Goal: Transaction & Acquisition: Purchase product/service

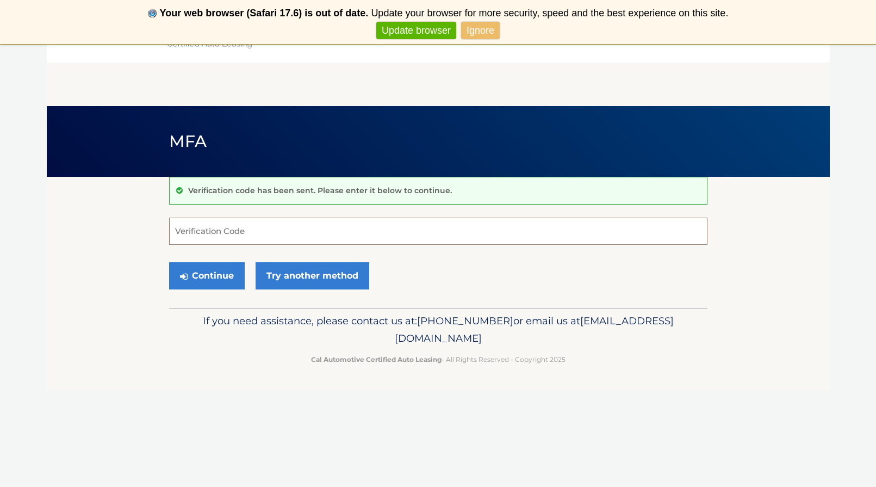
click at [289, 237] on input "Verification Code" at bounding box center [438, 231] width 538 height 27
type input "543035"
click at [204, 274] on button "Continue" at bounding box center [207, 275] width 76 height 27
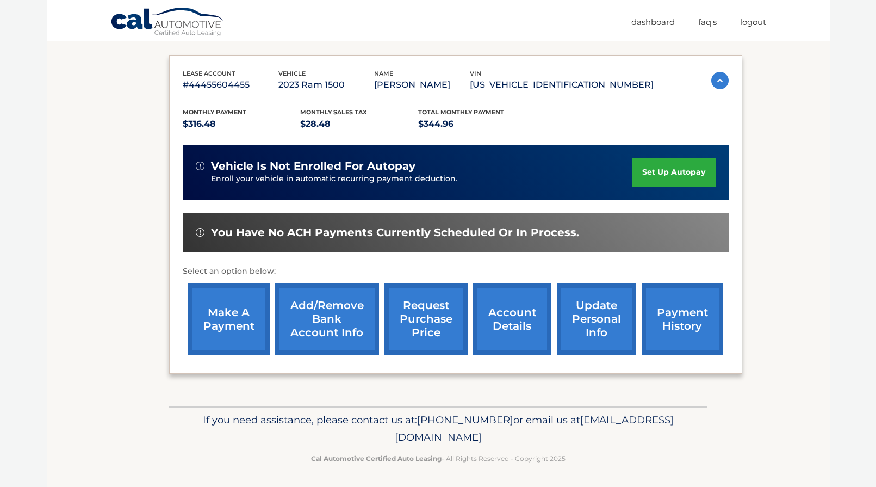
scroll to position [170, 0]
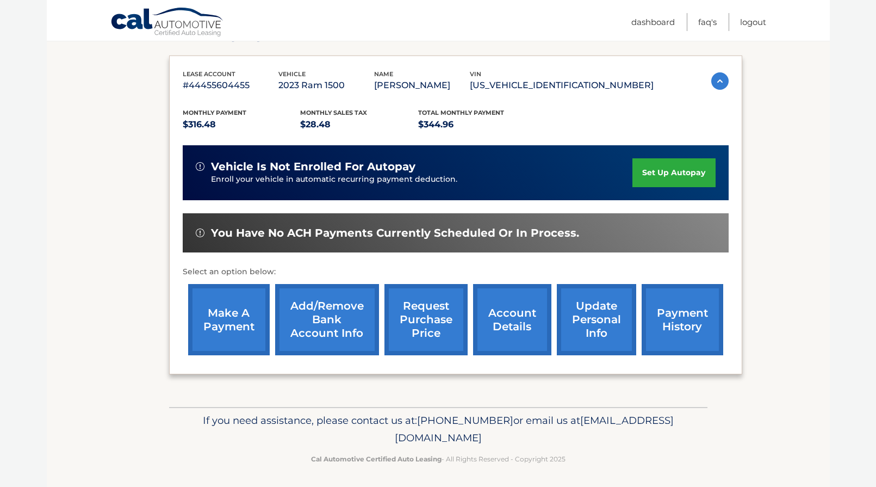
click at [223, 326] on link "make a payment" at bounding box center [229, 319] width 82 height 71
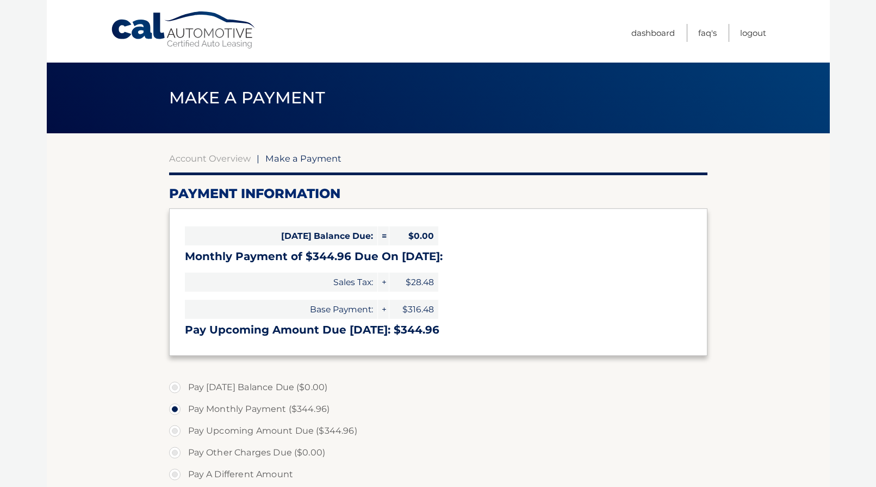
select select "ZDRkYTViMTQtNzdjNS00NjQ0LThhMDktMzljMGM3ZjczNzRj"
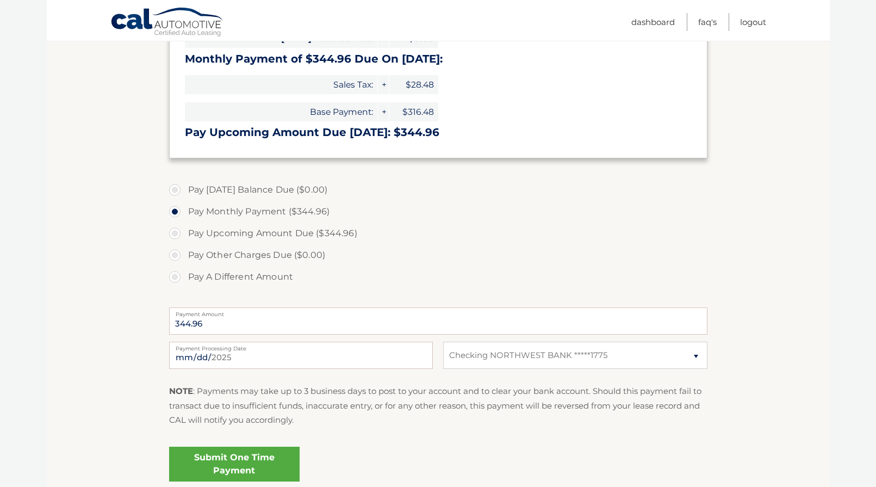
scroll to position [198, 0]
click at [253, 358] on input "2025-09-24" at bounding box center [301, 354] width 264 height 27
type input "2025-10-06"
click at [358, 357] on input "2025-10-06" at bounding box center [301, 354] width 264 height 27
click at [430, 439] on fieldset "Pay Today's Balance Due ($0.00) Pay Monthly Payment ($344.96) Pay Upcoming Amou…" at bounding box center [438, 335] width 538 height 321
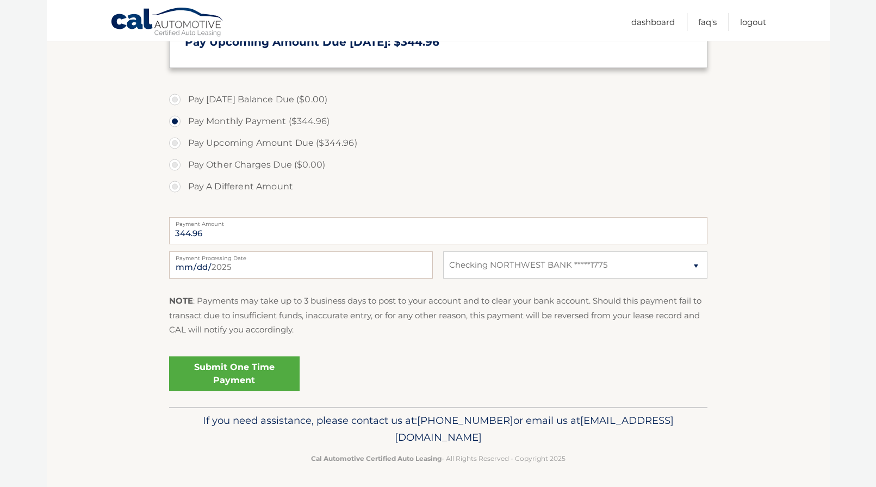
scroll to position [288, 1]
click at [264, 369] on link "Submit One Time Payment" at bounding box center [234, 373] width 131 height 35
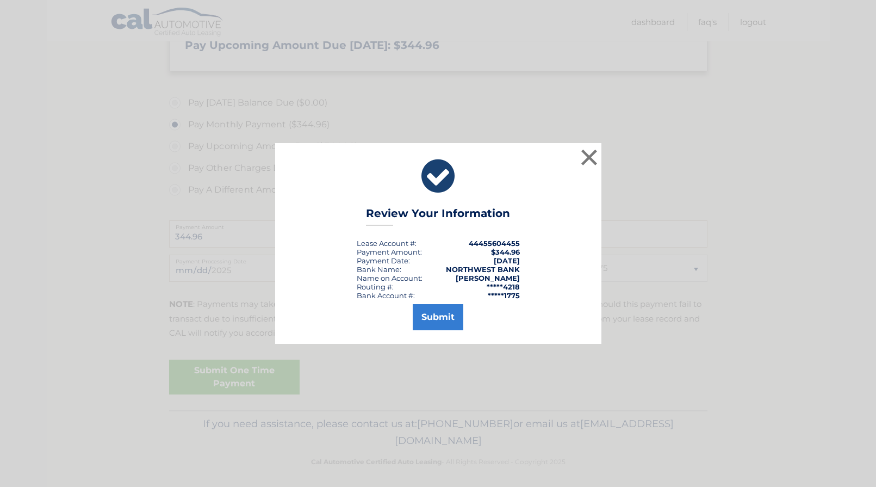
scroll to position [281, 0]
click at [447, 319] on button "Submit" at bounding box center [438, 317] width 51 height 26
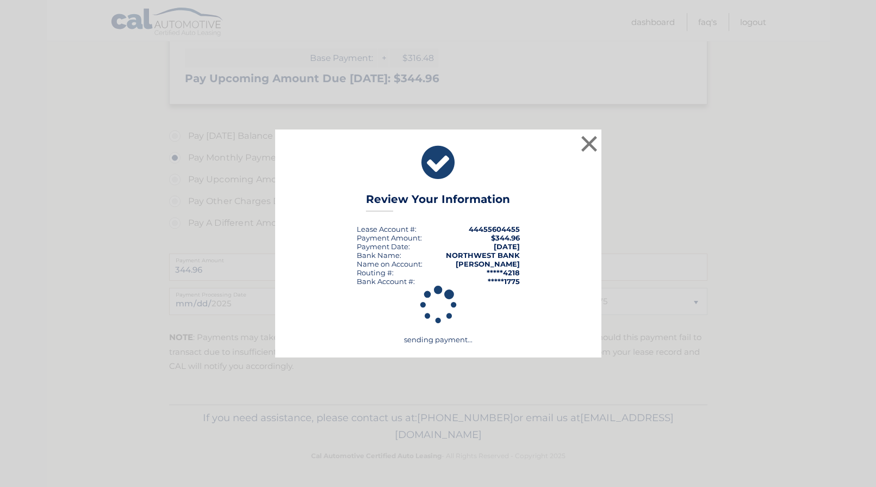
scroll to position [248, 0]
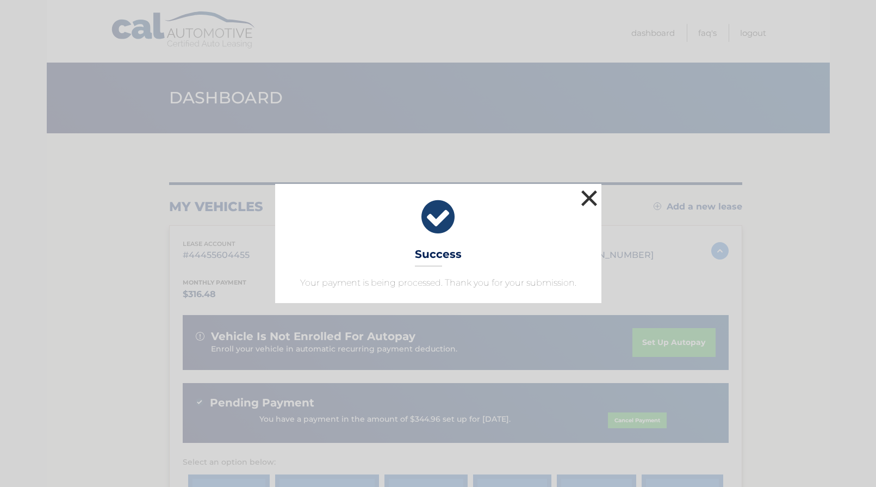
click at [594, 195] on button "×" at bounding box center [590, 198] width 22 height 22
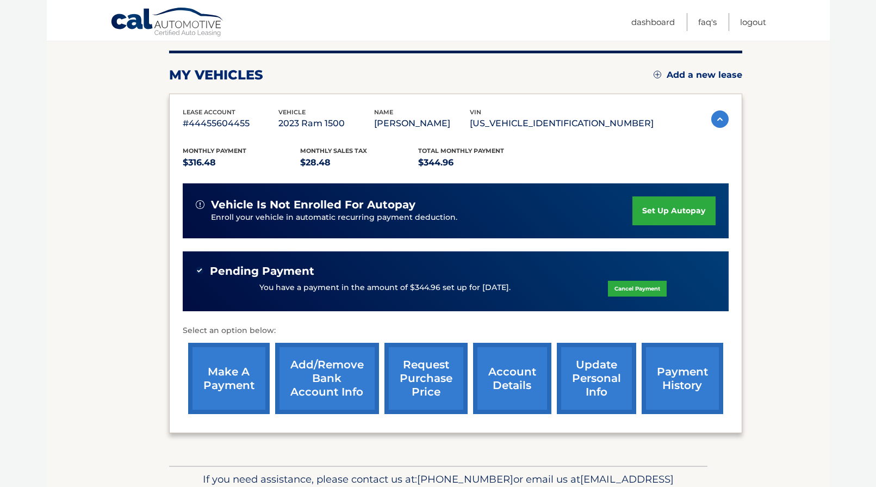
scroll to position [133, 0]
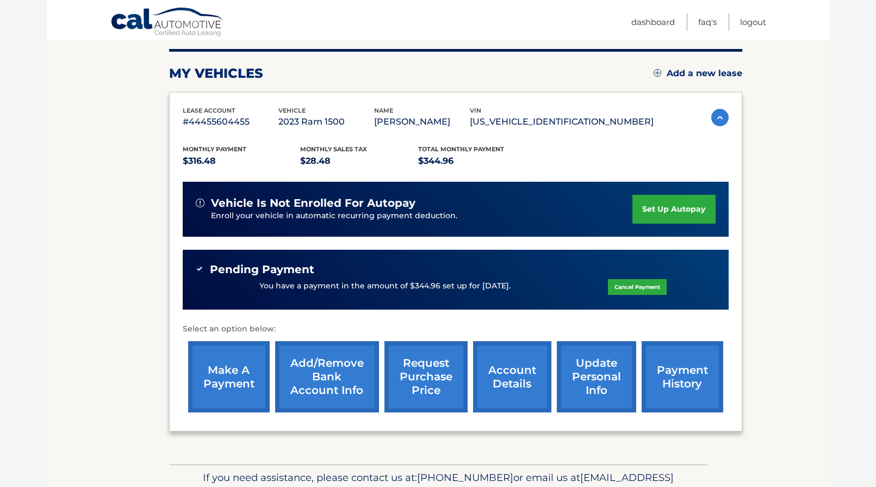
click at [687, 380] on link "payment history" at bounding box center [683, 376] width 82 height 71
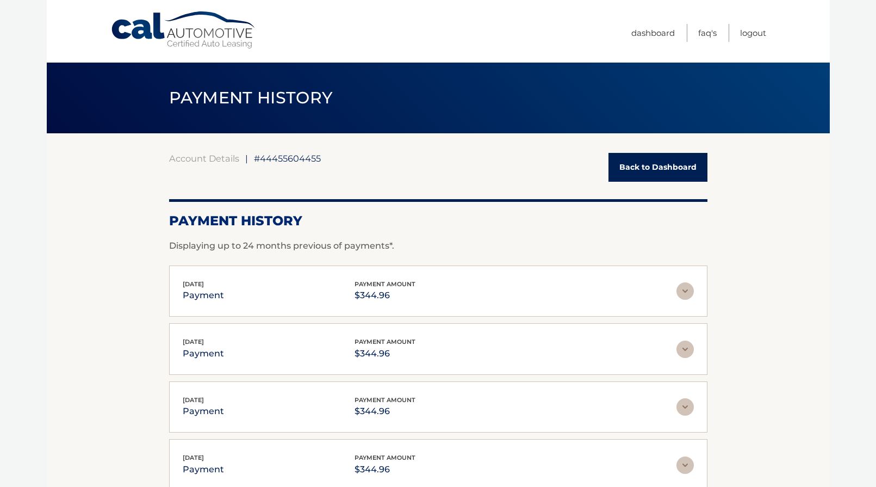
click at [672, 165] on link "Back to Dashboard" at bounding box center [657, 167] width 99 height 29
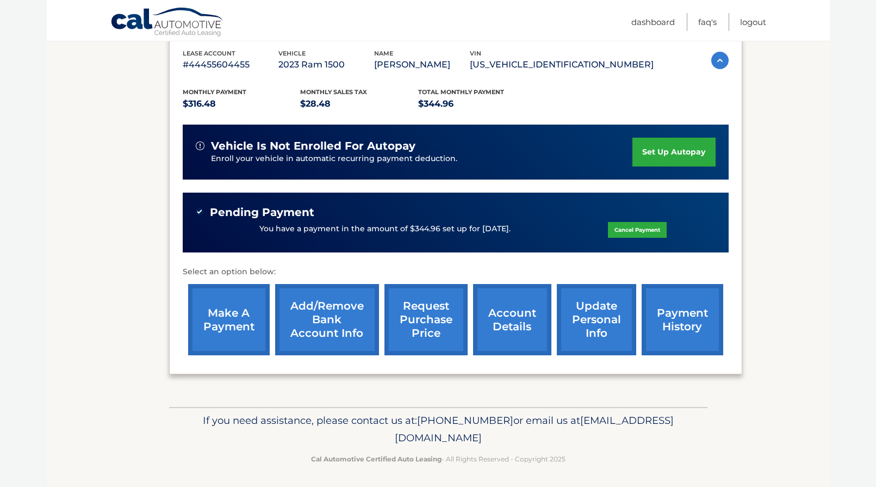
scroll to position [190, 0]
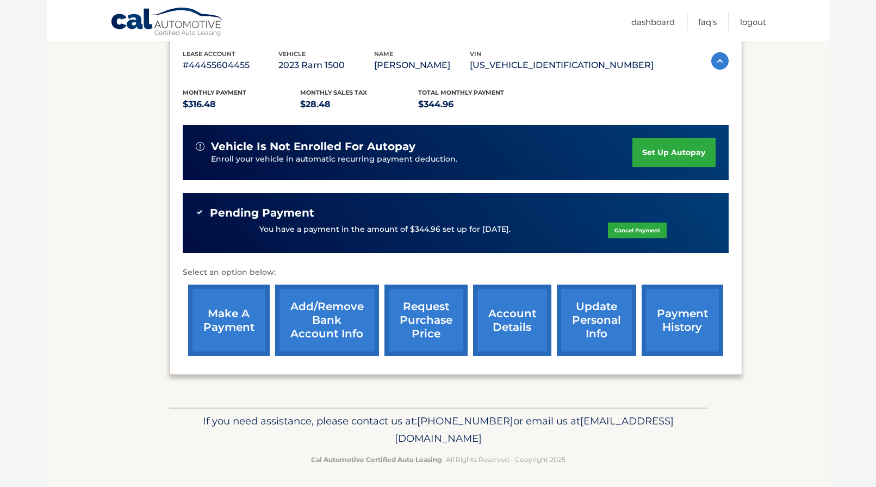
click at [338, 213] on div "Pending Payment" at bounding box center [456, 213] width 520 height 14
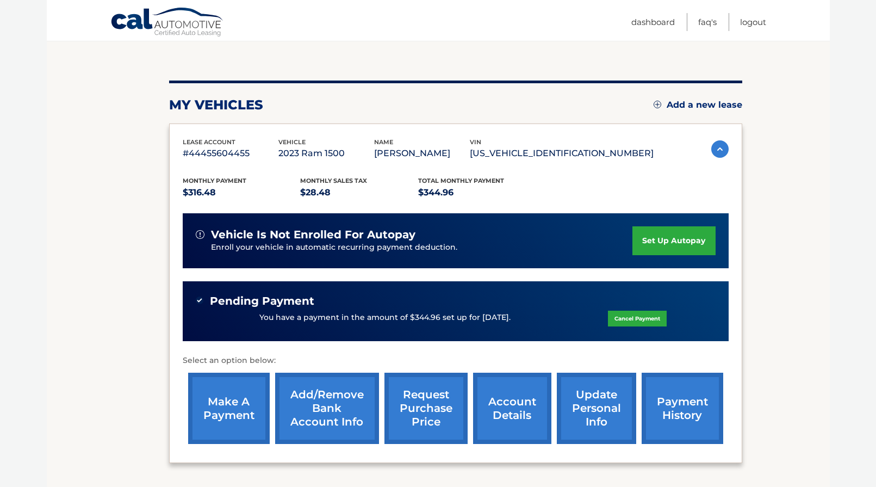
scroll to position [102, 0]
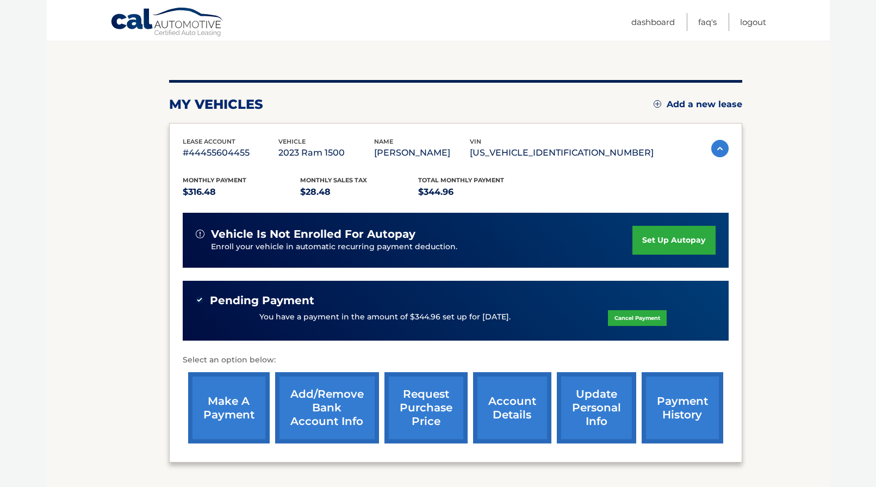
click at [718, 145] on img at bounding box center [719, 148] width 17 height 17
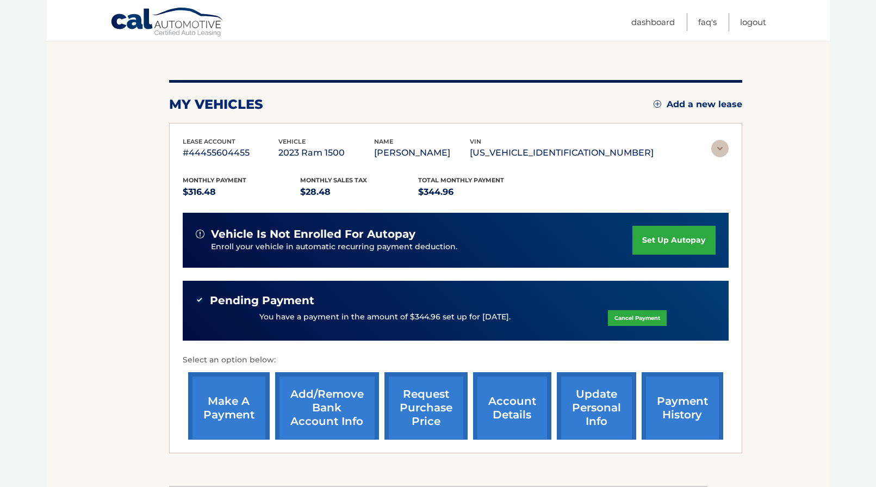
scroll to position [0, 0]
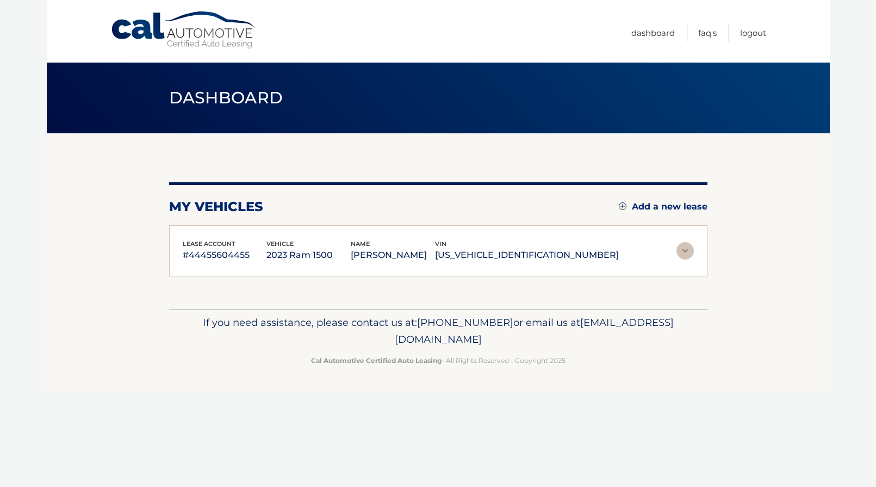
click at [687, 251] on img at bounding box center [684, 250] width 17 height 17
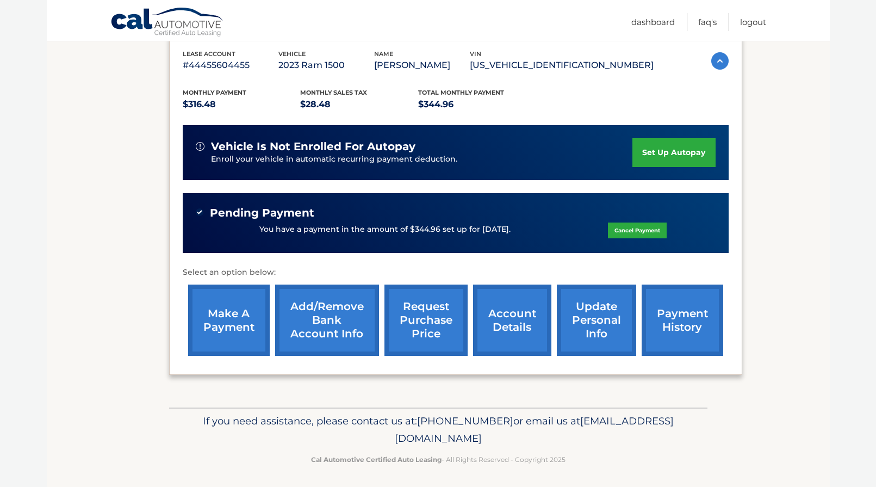
scroll to position [190, 1]
click at [532, 327] on link "account details" at bounding box center [512, 319] width 78 height 71
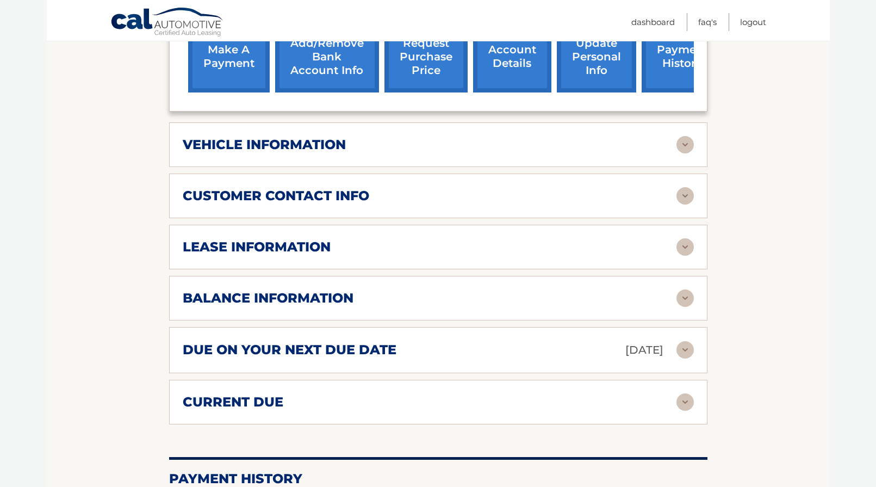
scroll to position [467, 0]
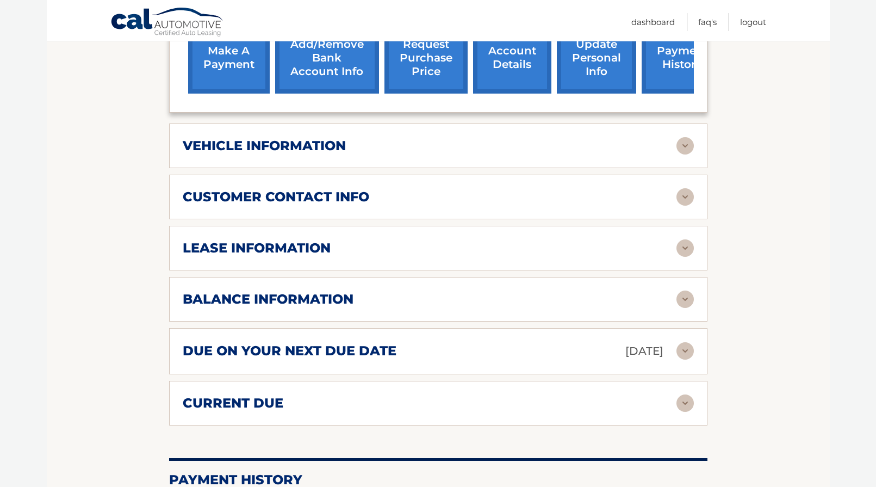
click at [685, 295] on img at bounding box center [684, 298] width 17 height 17
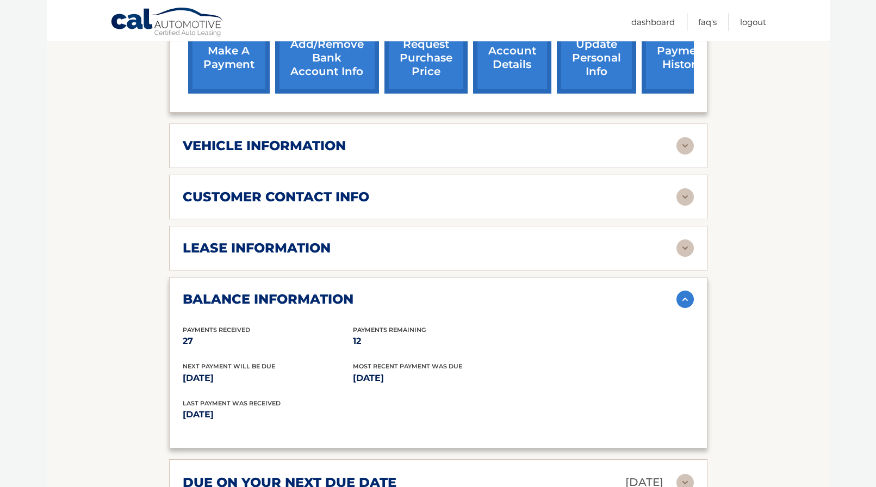
click at [688, 294] on img at bounding box center [684, 298] width 17 height 17
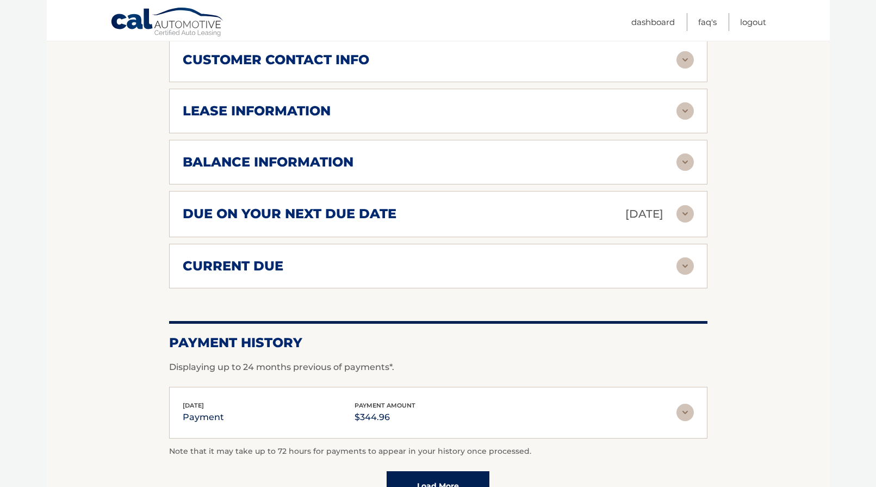
scroll to position [605, 0]
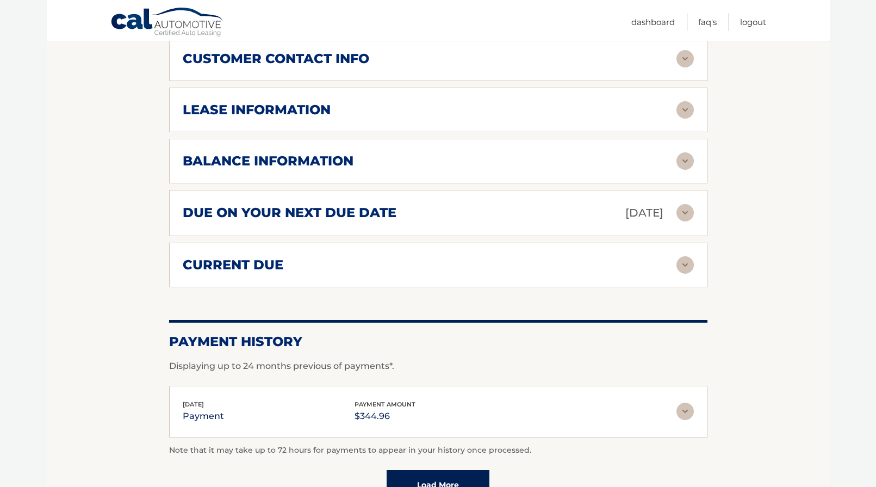
click at [684, 158] on img at bounding box center [684, 160] width 17 height 17
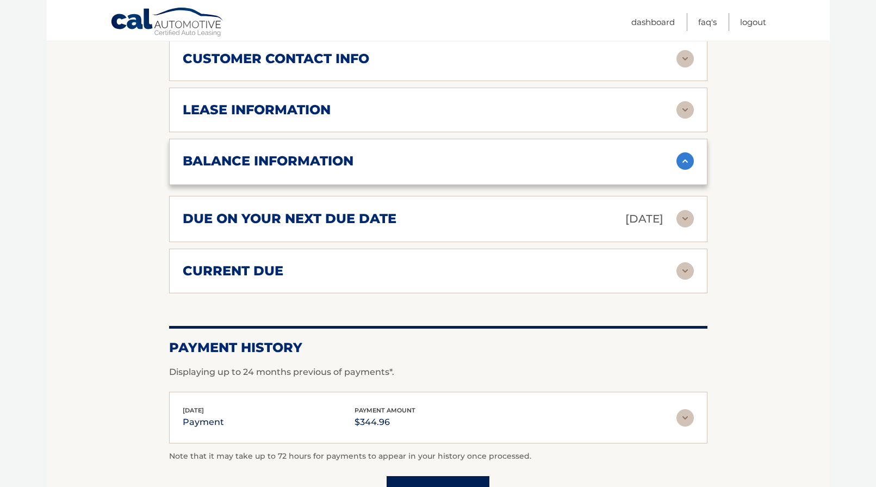
scroll to position [606, 0]
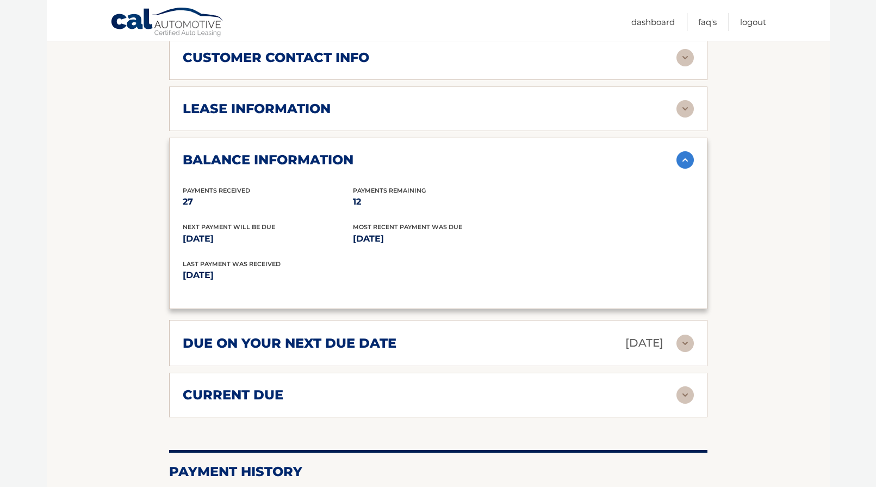
click at [686, 158] on img at bounding box center [684, 159] width 17 height 17
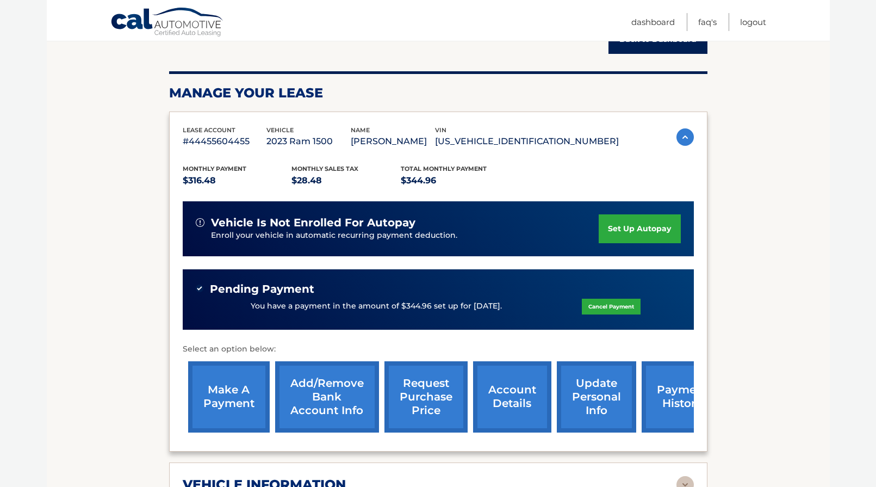
scroll to position [129, 0]
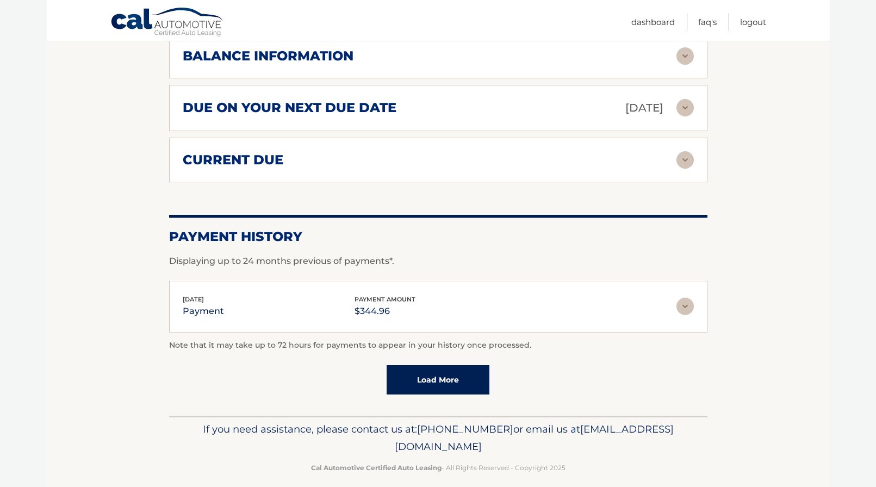
scroll to position [710, 0]
click at [475, 377] on link "Load More" at bounding box center [438, 378] width 103 height 29
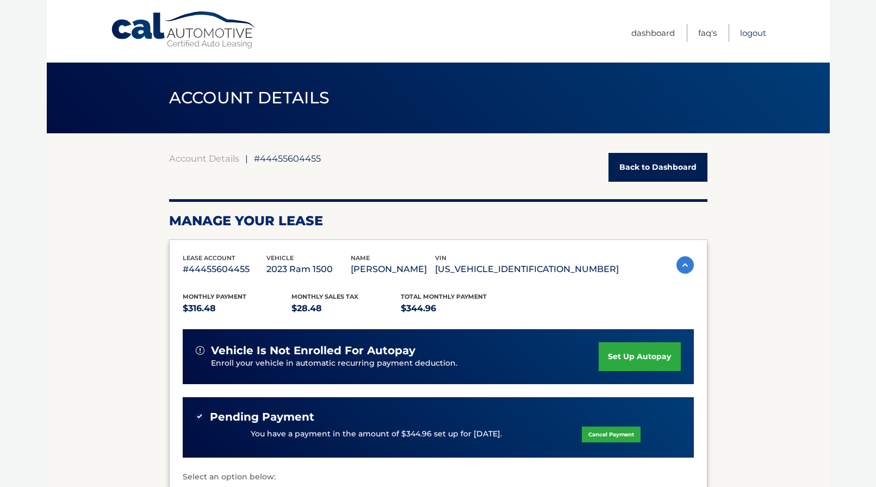
scroll to position [0, 0]
click at [750, 32] on link "Logout" at bounding box center [753, 33] width 26 height 18
